Goal: Task Accomplishment & Management: Use online tool/utility

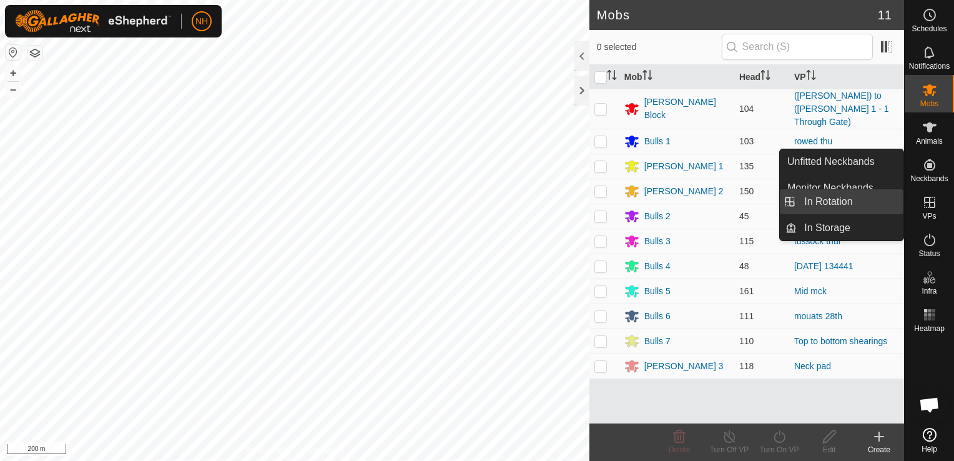
click at [846, 198] on link "In Rotation" at bounding box center [849, 201] width 107 height 25
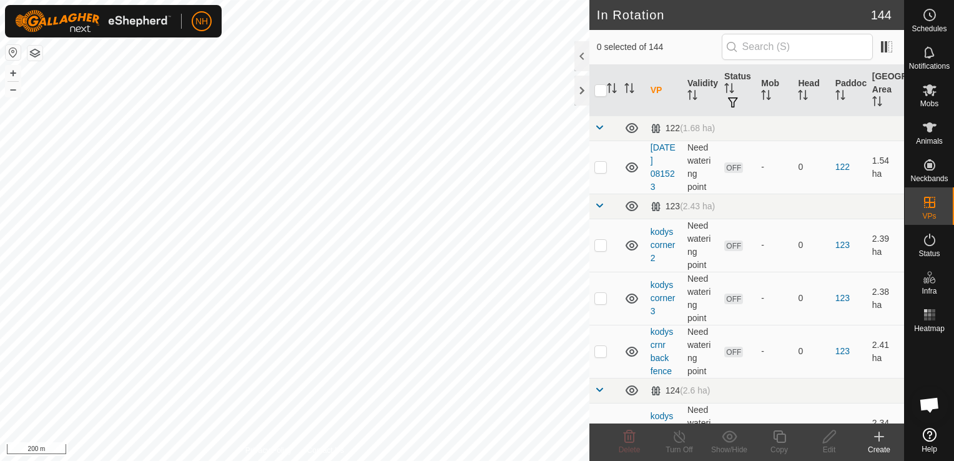
click at [875, 436] on icon at bounding box center [878, 436] width 15 height 15
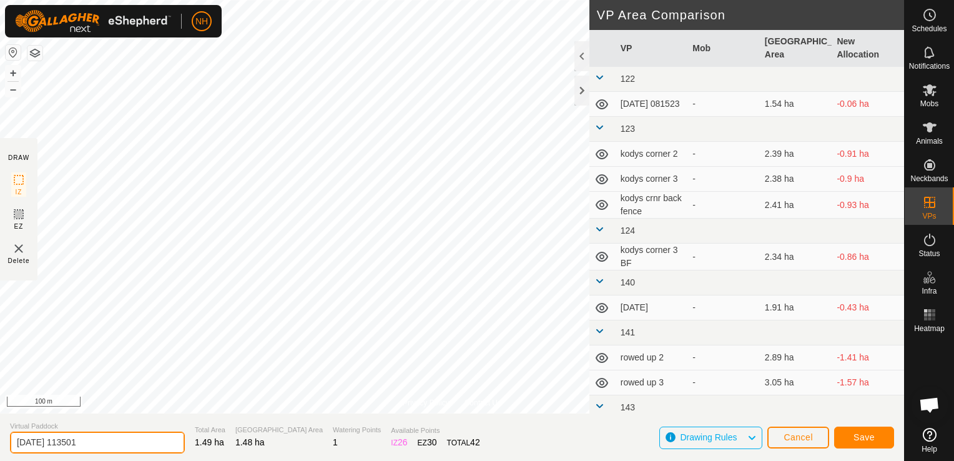
click at [140, 438] on input "[DATE] 113501" at bounding box center [97, 442] width 175 height 22
type input "2"
type input "[PERSON_NAME] 28th bk"
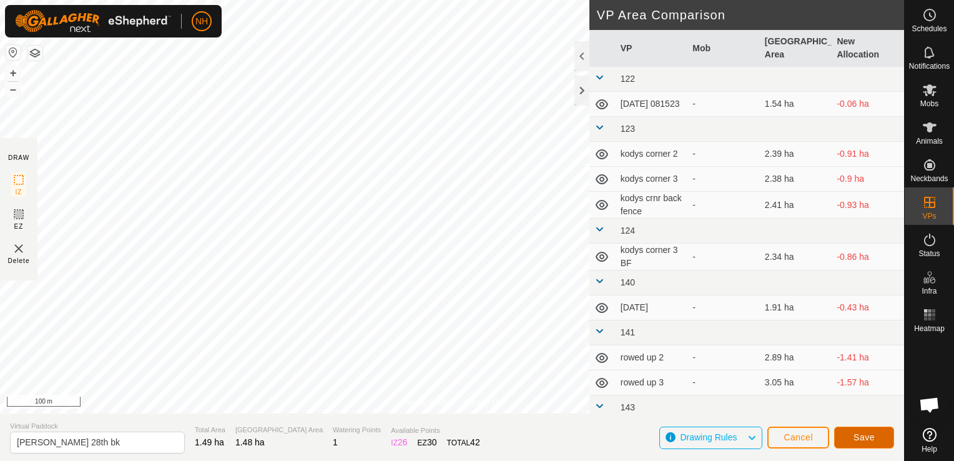
click at [865, 435] on span "Save" at bounding box center [863, 437] width 21 height 10
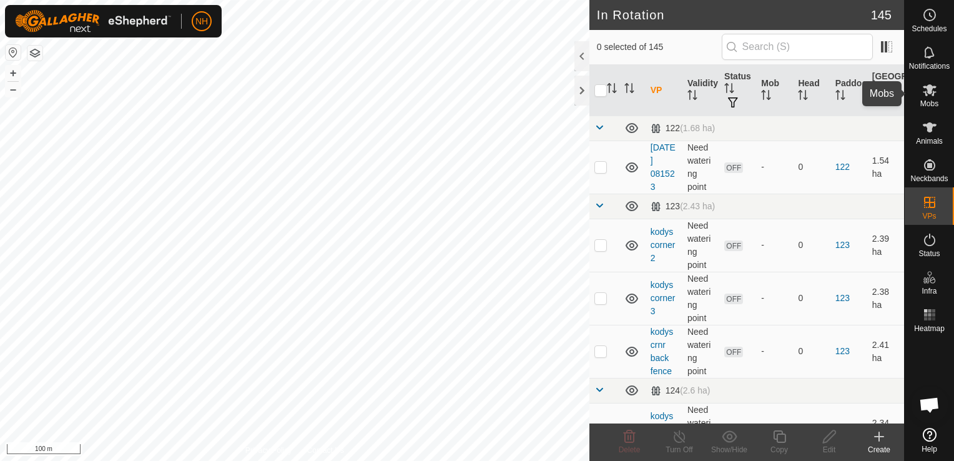
click at [922, 87] on icon at bounding box center [929, 90] width 14 height 12
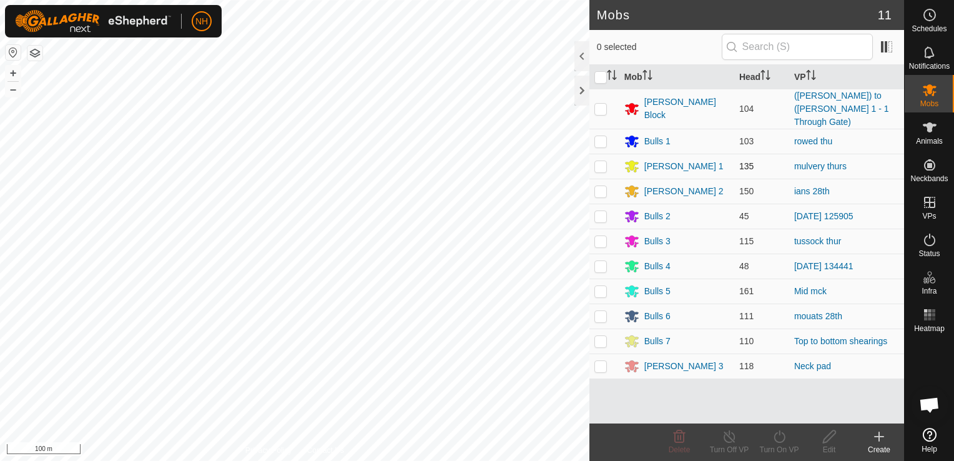
click at [597, 161] on p-checkbox at bounding box center [600, 166] width 12 height 10
checkbox input "true"
click at [781, 436] on icon at bounding box center [779, 436] width 16 height 15
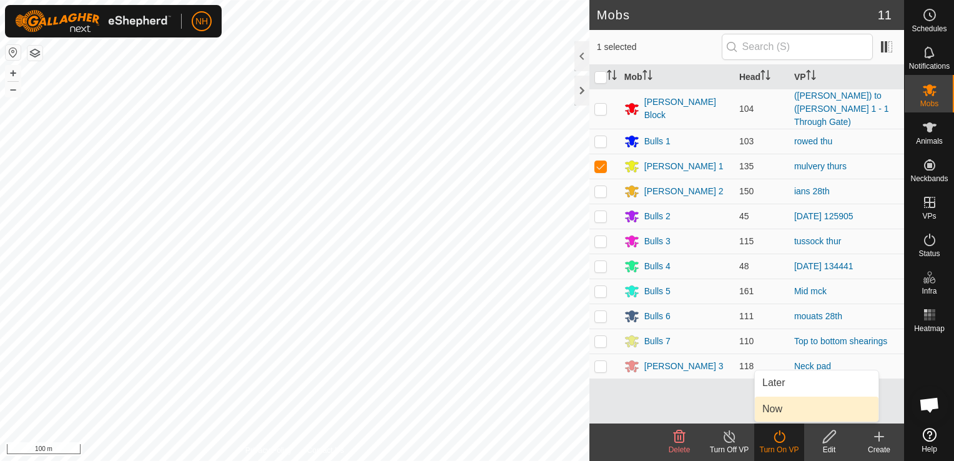
click at [779, 408] on link "Now" at bounding box center [817, 408] width 124 height 25
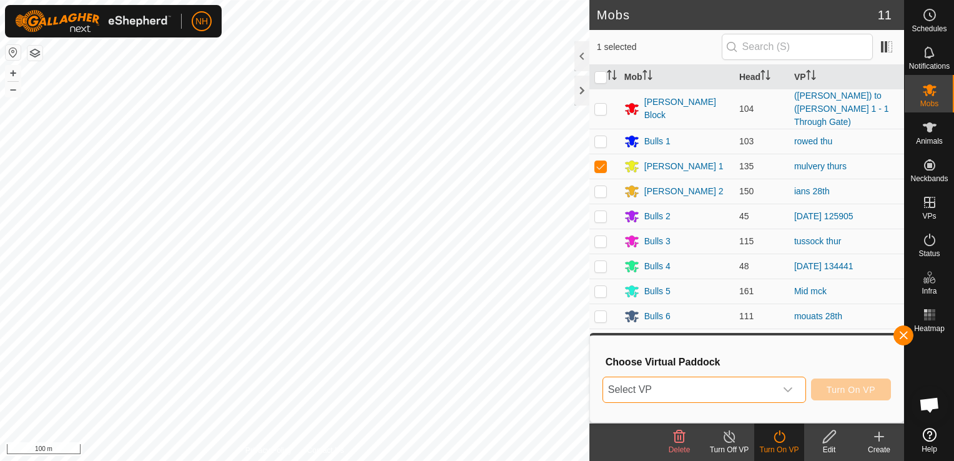
click at [724, 381] on span "Select VP" at bounding box center [689, 389] width 172 height 25
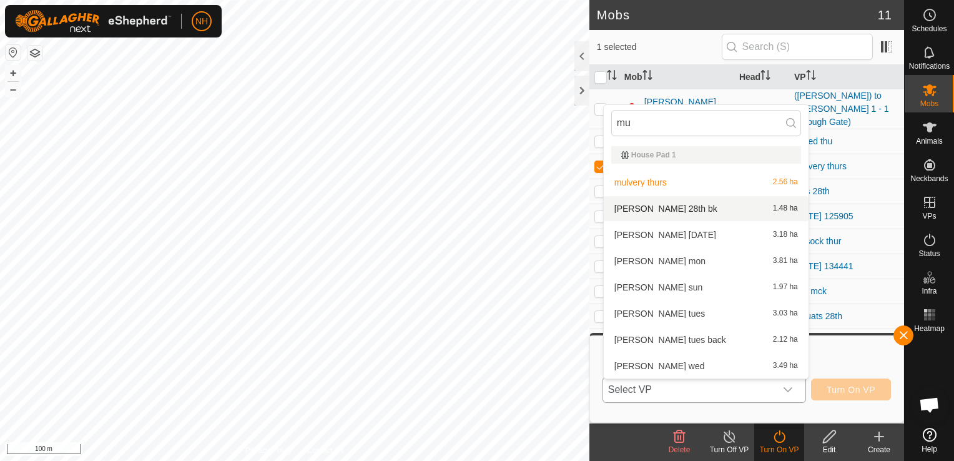
type input "mu"
click at [661, 206] on li "[PERSON_NAME] 28th bk 1.48 ha" at bounding box center [706, 208] width 205 height 25
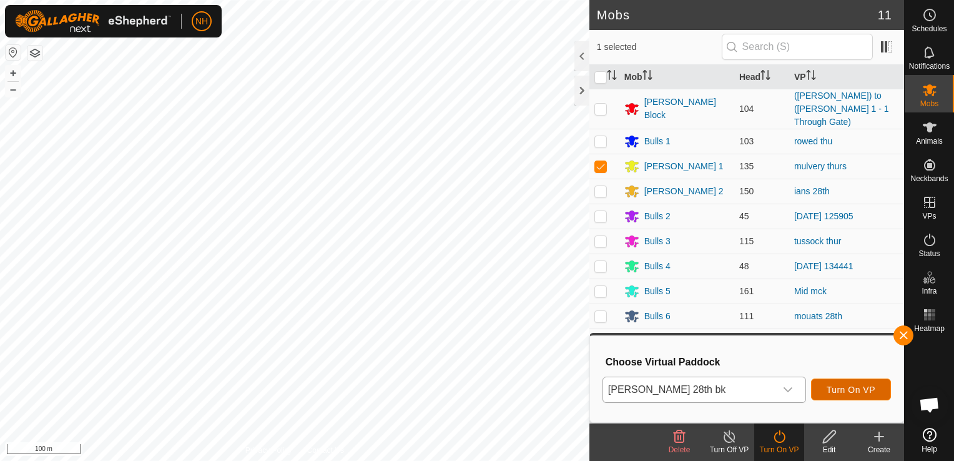
click at [856, 388] on span "Turn On VP" at bounding box center [850, 389] width 49 height 10
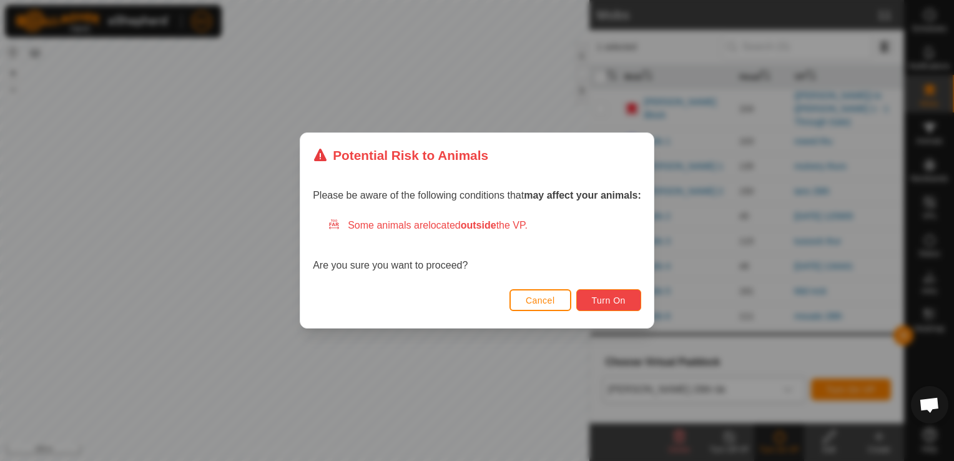
click at [599, 291] on button "Turn On" at bounding box center [608, 300] width 65 height 22
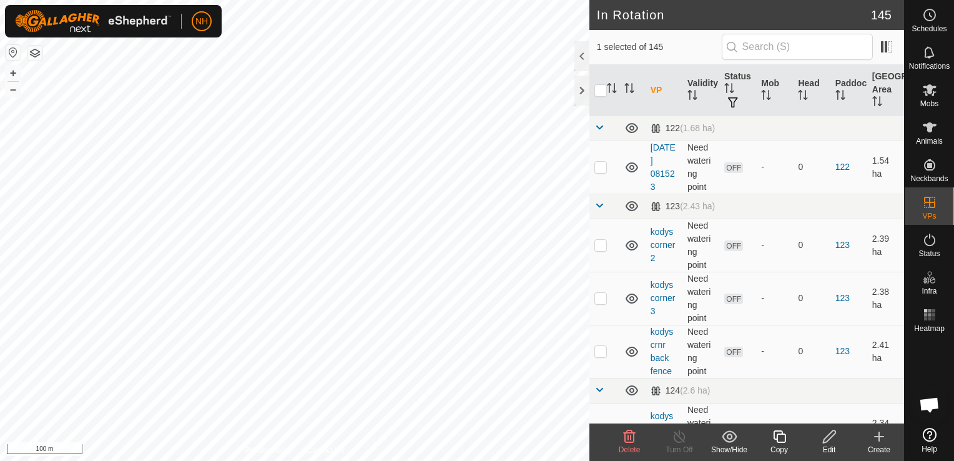
checkbox input "false"
checkbox input "true"
click at [879, 436] on icon at bounding box center [879, 436] width 0 height 9
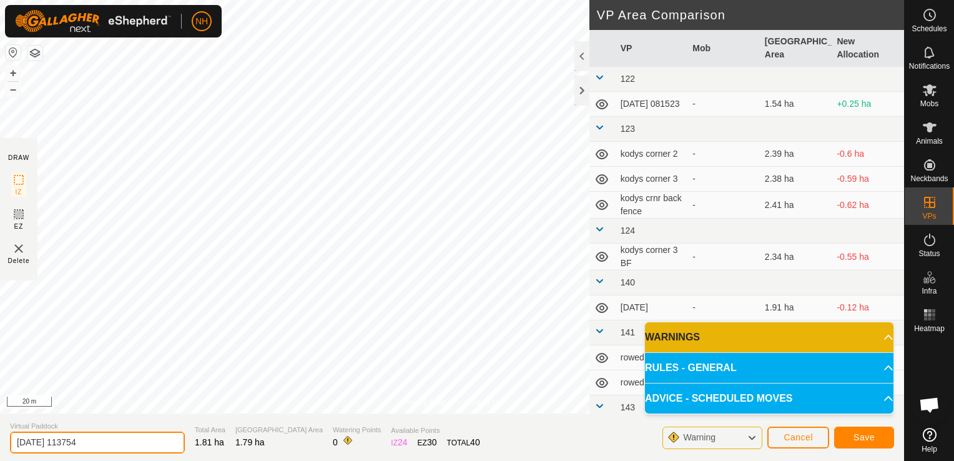
click at [135, 443] on input "[DATE] 113754" at bounding box center [97, 442] width 175 height 22
type input "2"
type input "ians 28th bk"
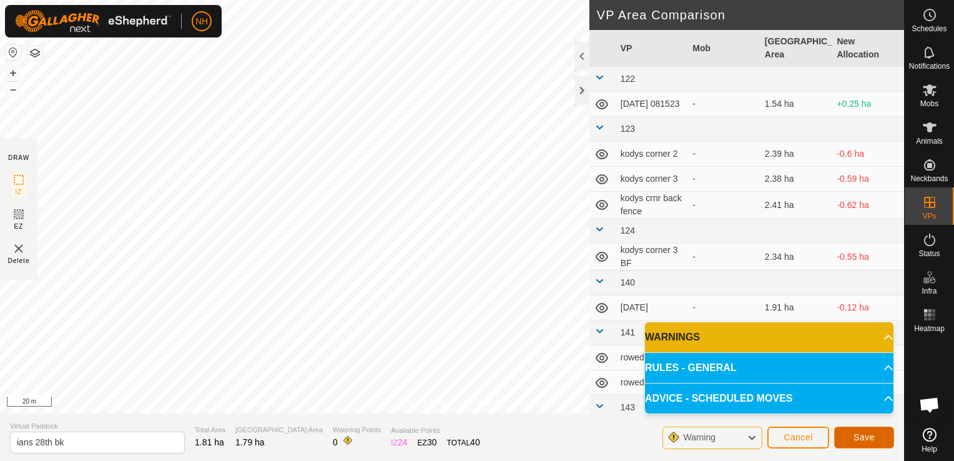
click at [858, 436] on span "Save" at bounding box center [863, 437] width 21 height 10
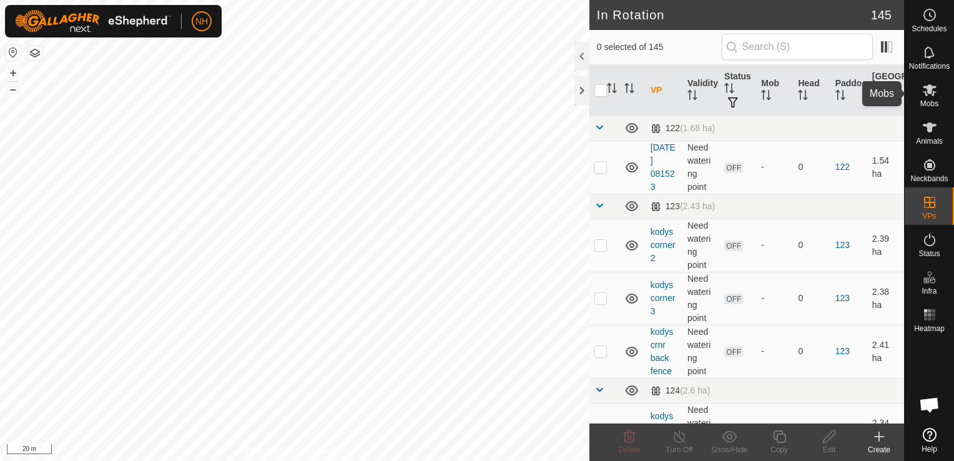
click at [924, 92] on icon at bounding box center [929, 89] width 15 height 15
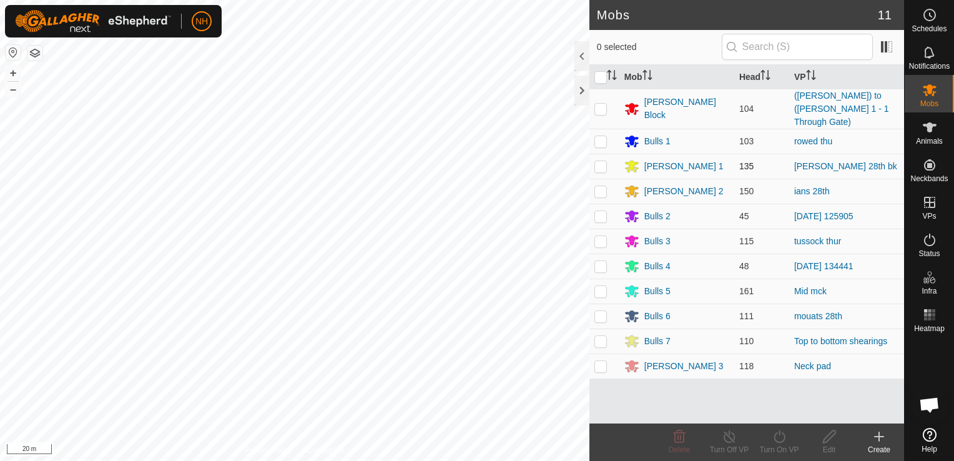
click at [600, 161] on p-checkbox at bounding box center [600, 166] width 12 height 10
checkbox input "true"
click at [780, 440] on icon at bounding box center [779, 436] width 16 height 15
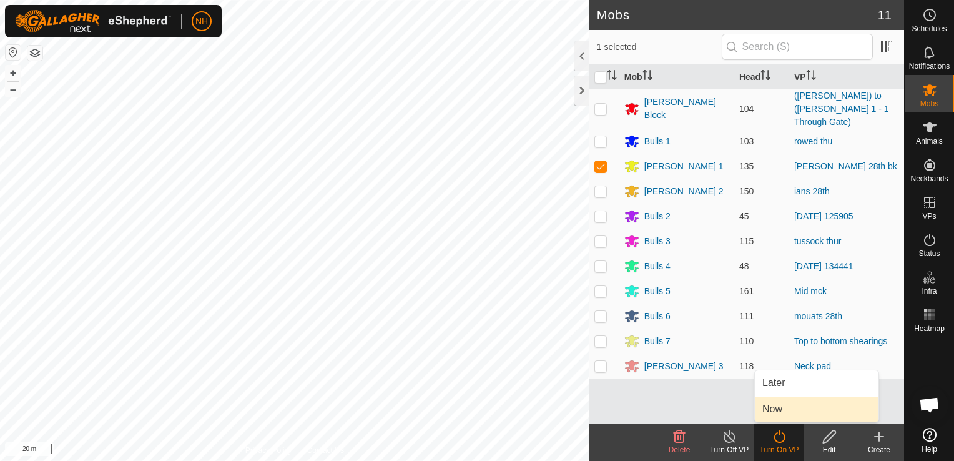
click at [769, 409] on link "Now" at bounding box center [817, 408] width 124 height 25
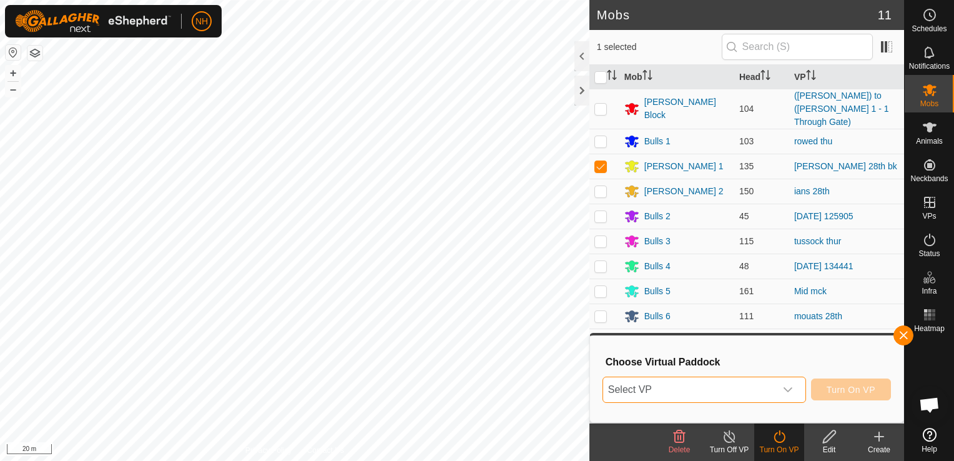
click at [718, 388] on span "Select VP" at bounding box center [689, 389] width 172 height 25
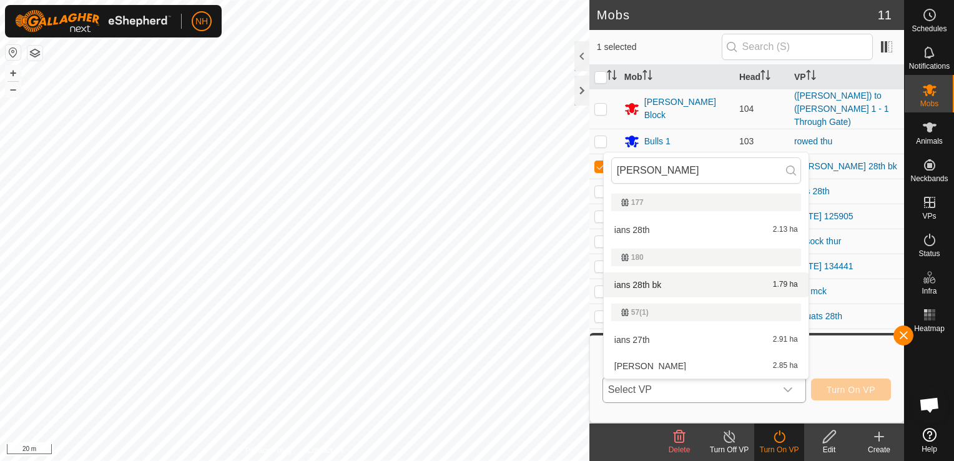
type input "[PERSON_NAME]"
click at [636, 283] on li "ians 28th bk 1.79 ha" at bounding box center [706, 284] width 205 height 25
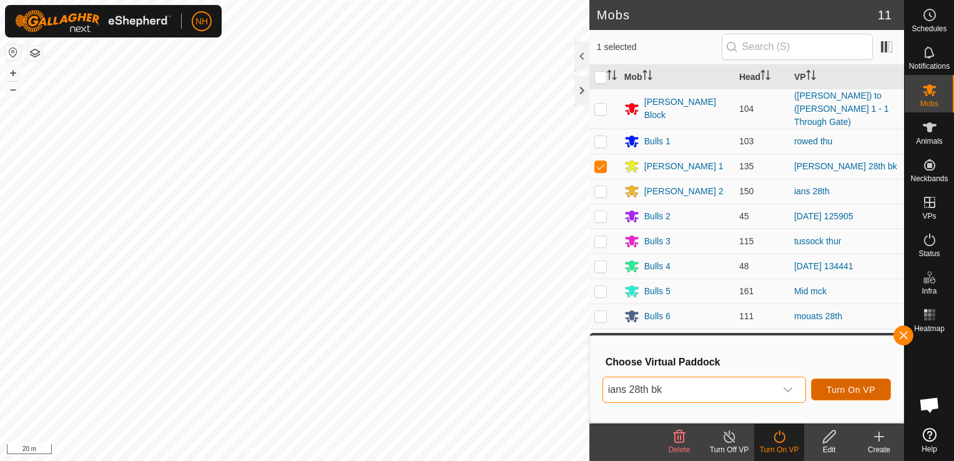
click at [868, 391] on span "Turn On VP" at bounding box center [850, 389] width 49 height 10
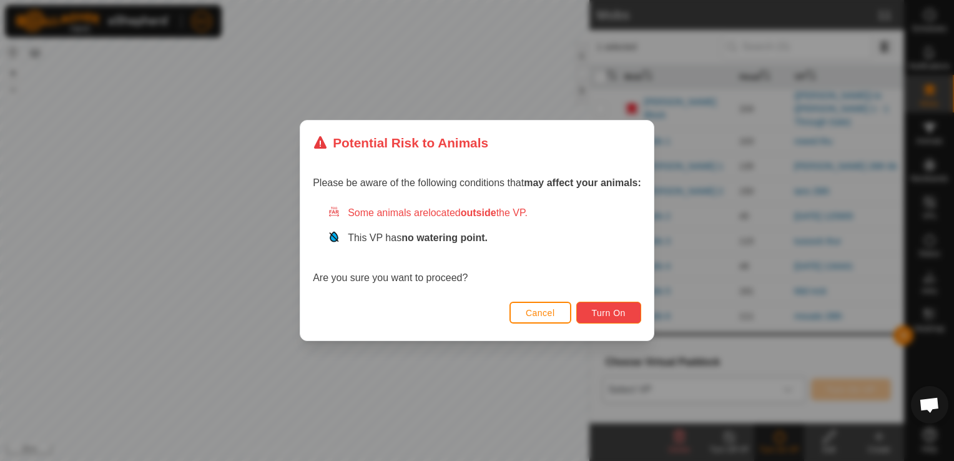
click at [604, 313] on span "Turn On" at bounding box center [609, 313] width 34 height 10
